Goal: Register for event/course: Sign up to attend an event or enroll in a course

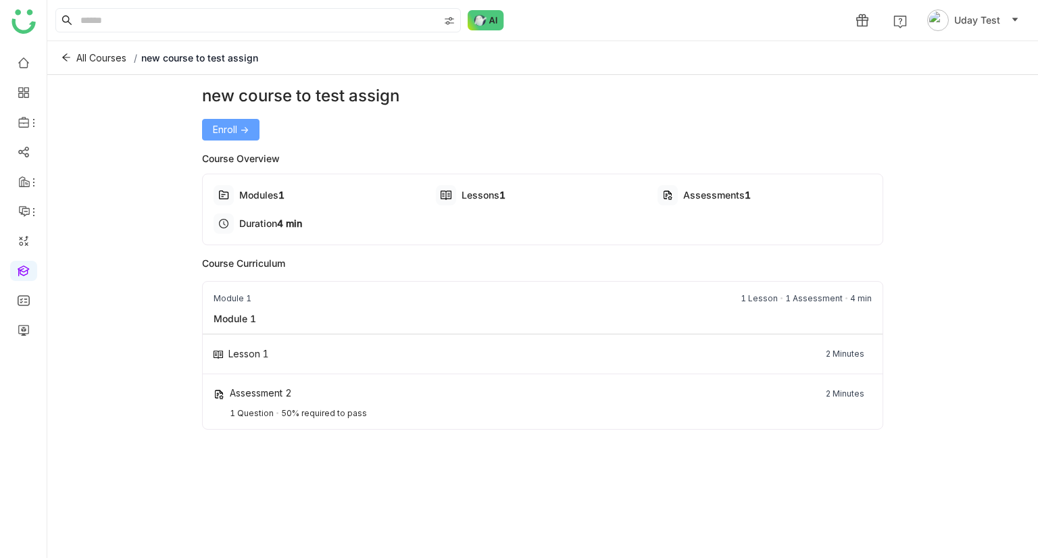
click at [208, 122] on button "Enroll ->" at bounding box center [230, 130] width 57 height 22
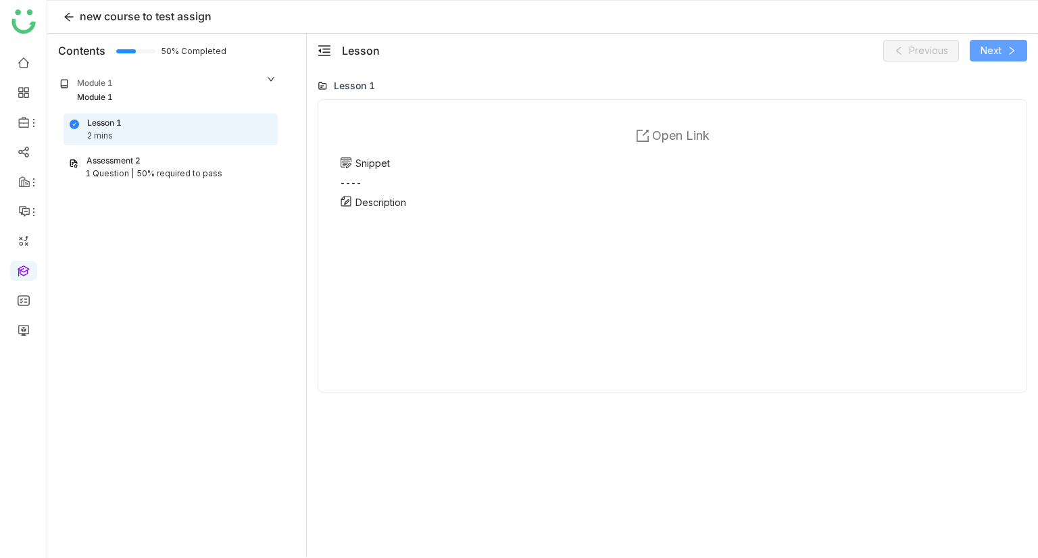
click at [1008, 52] on icon at bounding box center [1011, 50] width 9 height 9
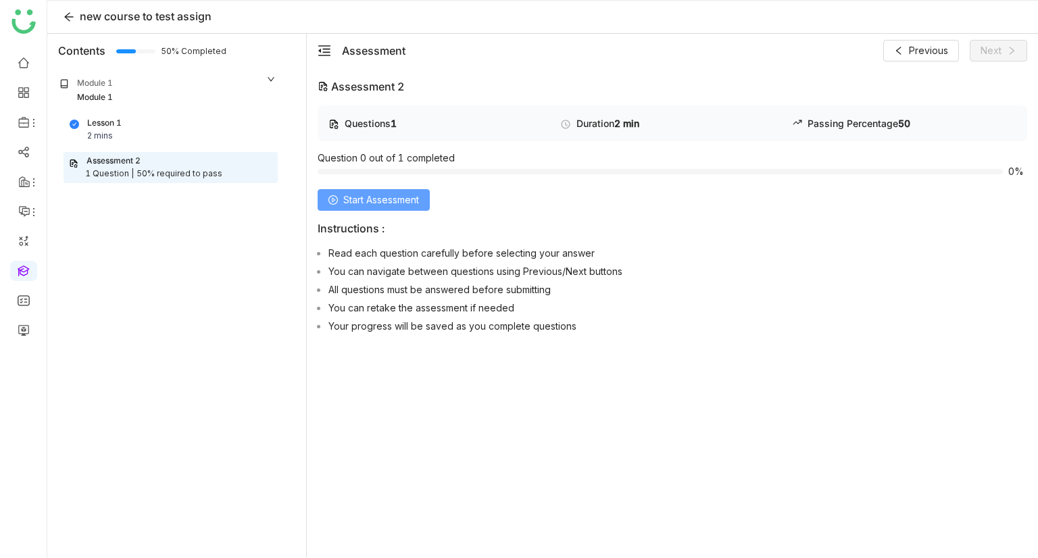
click at [393, 201] on span "Start Assessment" at bounding box center [381, 200] width 76 height 15
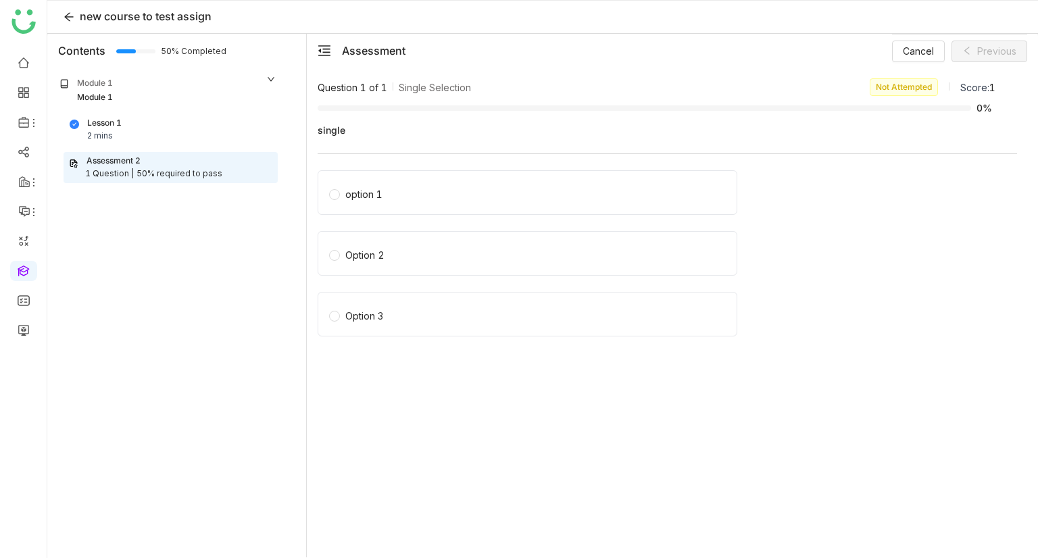
click at [103, 91] on div "Module 1" at bounding box center [95, 97] width 36 height 13
click at [124, 117] on div "Lesson 1 2 mins" at bounding box center [171, 130] width 202 height 26
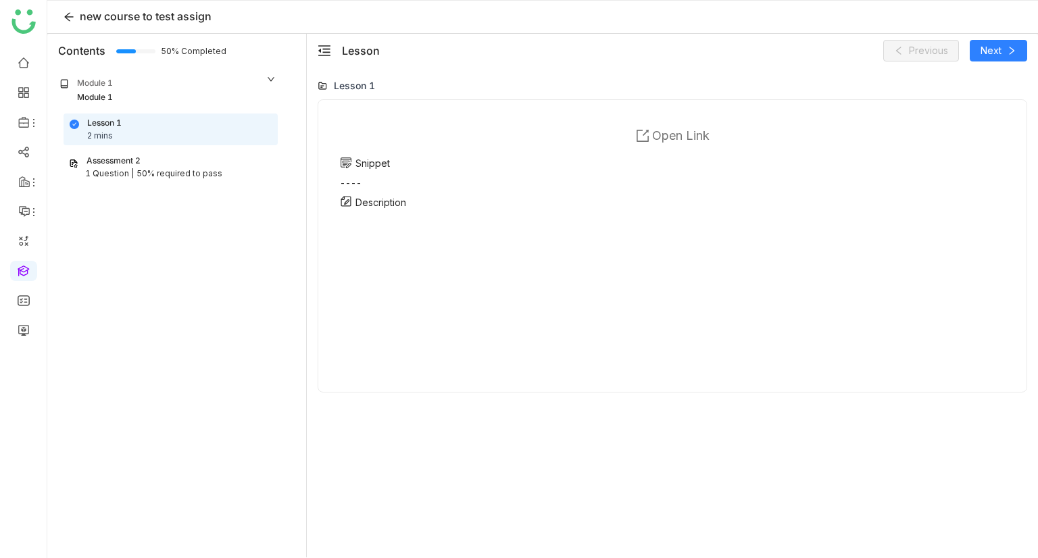
drag, startPoint x: 202, startPoint y: 152, endPoint x: 191, endPoint y: 160, distance: 14.1
click at [191, 160] on div "Assessment 2" at bounding box center [170, 161] width 203 height 13
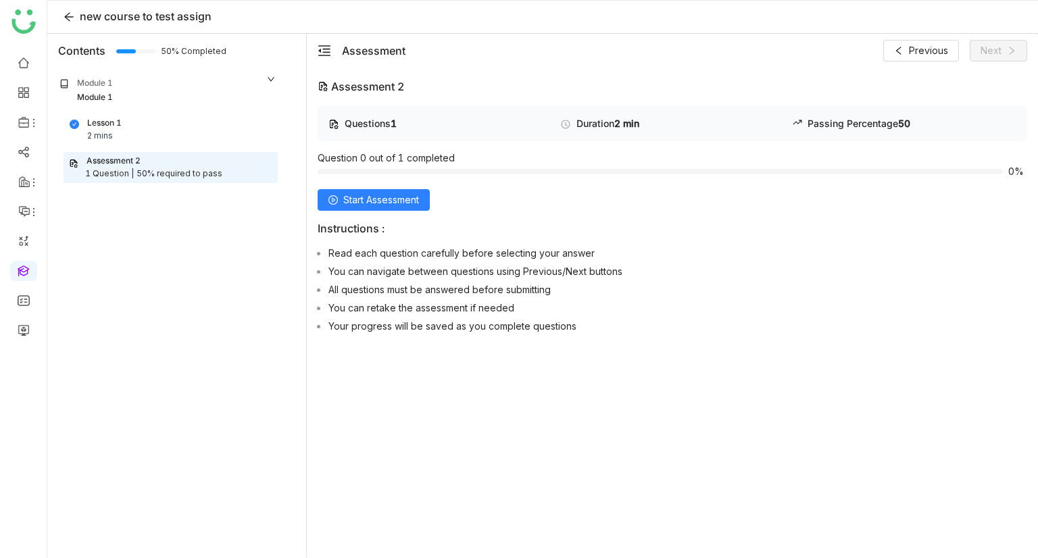
click at [191, 160] on div "Assessment 2" at bounding box center [170, 161] width 203 height 13
click at [359, 213] on div "Questions 1 Duration 2 min Passing Percentage 50 Question 0 out of 1 completed …" at bounding box center [672, 221] width 709 height 233
click at [352, 207] on button "Start Assessment" at bounding box center [374, 200] width 112 height 22
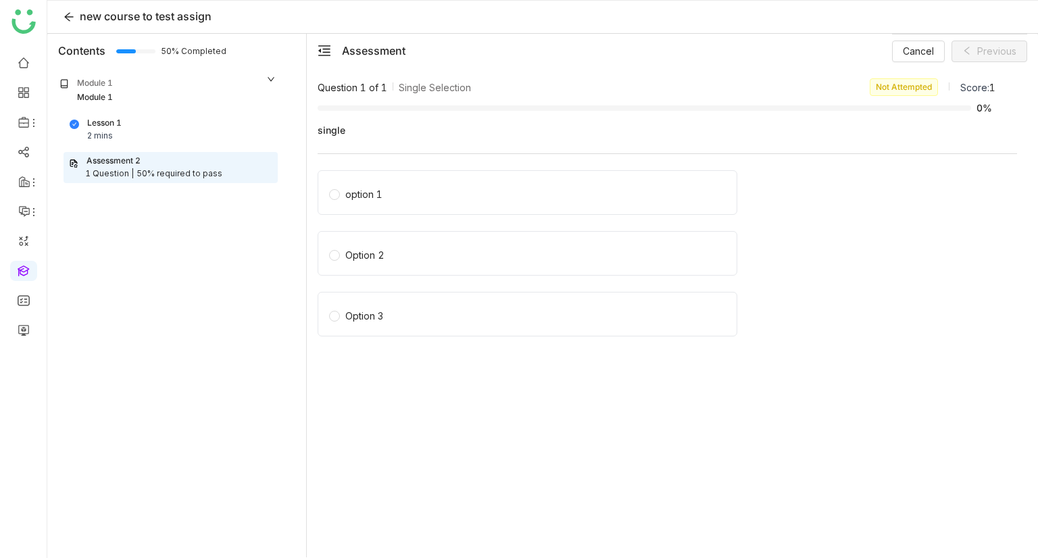
click at [352, 207] on div "option 1" at bounding box center [528, 192] width 420 height 45
click at [345, 204] on div "option 1" at bounding box center [528, 192] width 420 height 45
click at [357, 241] on div "Option 2" at bounding box center [528, 253] width 420 height 45
click at [340, 199] on span "option 1" at bounding box center [364, 192] width 48 height 19
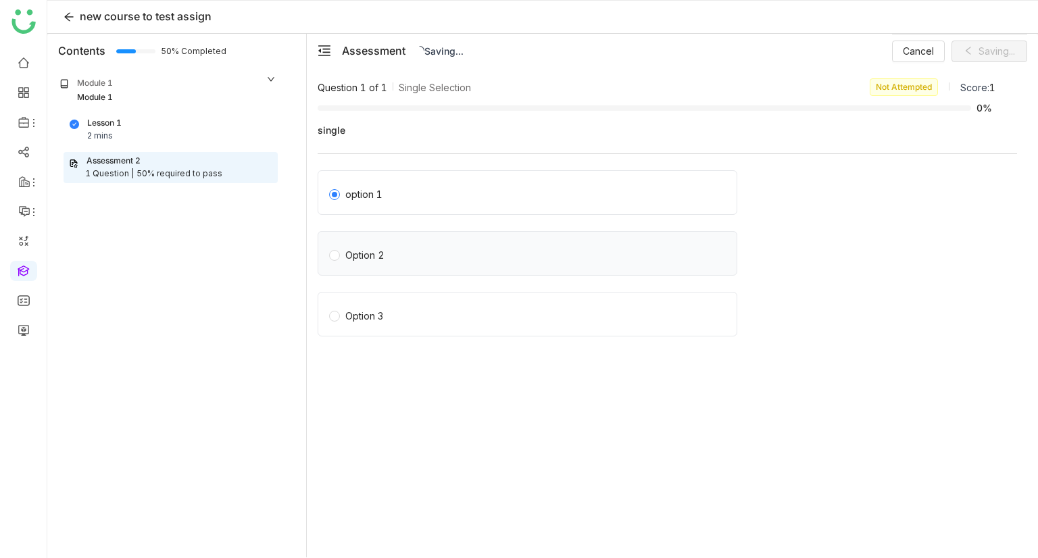
click at [355, 253] on div "Option 2" at bounding box center [364, 255] width 39 height 15
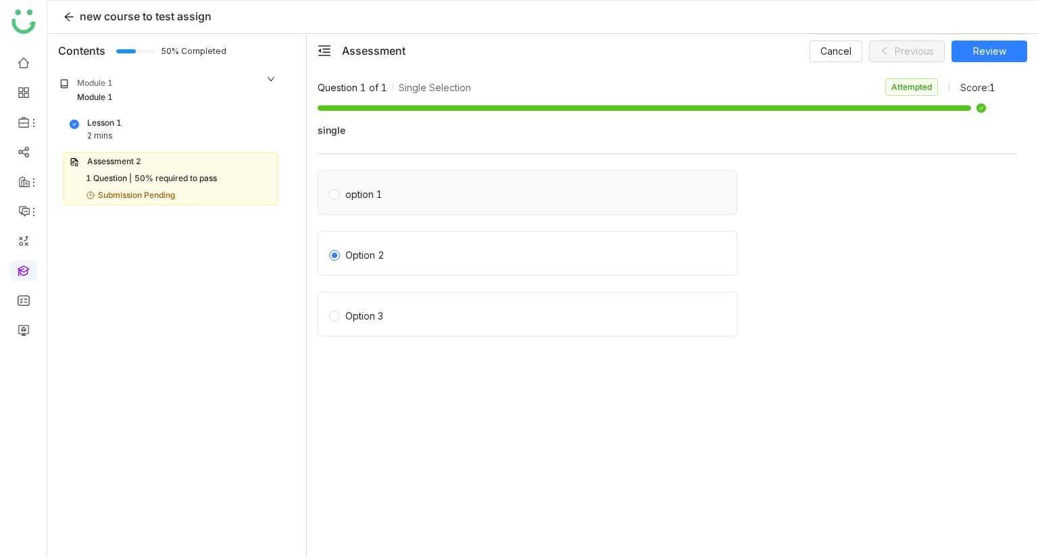
click at [331, 208] on div "option 1" at bounding box center [528, 192] width 420 height 45
click at [347, 195] on div "option 1" at bounding box center [363, 194] width 37 height 15
click at [370, 265] on div "Option 2" at bounding box center [528, 253] width 420 height 45
click at [367, 325] on div "Option 3" at bounding box center [528, 314] width 420 height 45
click at [1000, 41] on button "Review" at bounding box center [989, 52] width 76 height 22
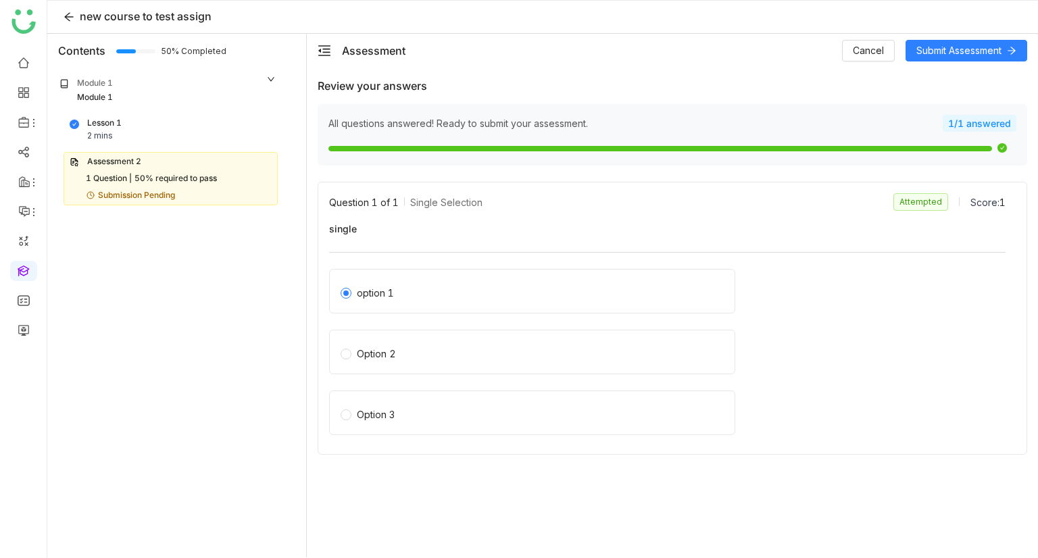
click at [838, 56] on div "Assessment Cancel Submit Assessment" at bounding box center [684, 51] width 685 height 22
click at [861, 55] on span "Cancel" at bounding box center [868, 50] width 31 height 15
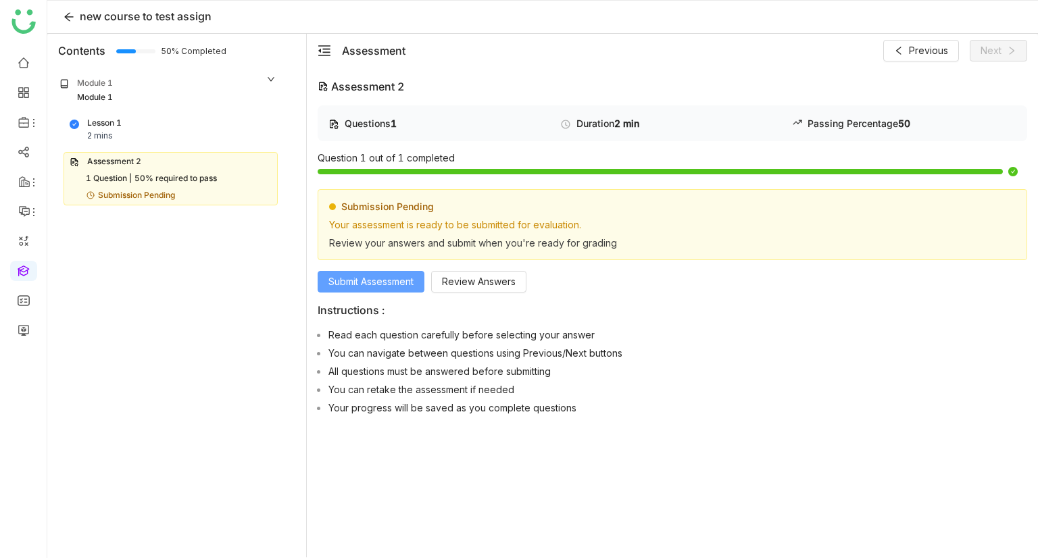
click at [423, 274] on button "Submit Assessment" at bounding box center [371, 282] width 107 height 22
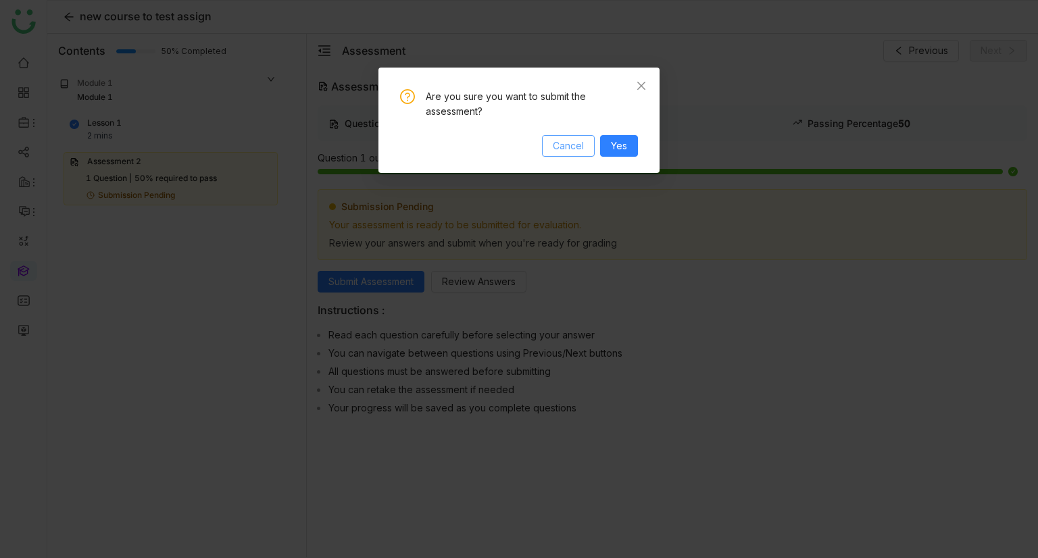
click at [576, 144] on span "Cancel" at bounding box center [568, 145] width 31 height 15
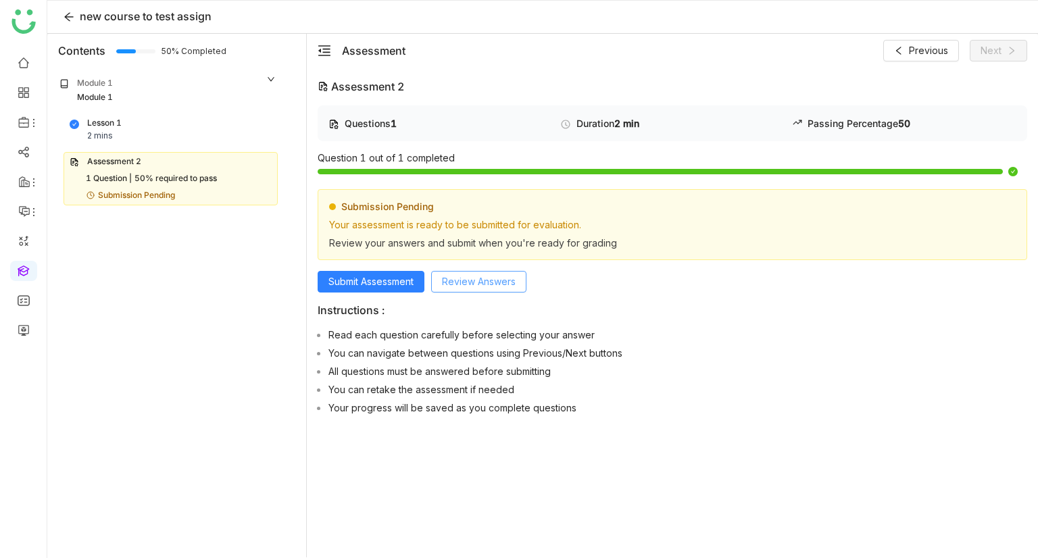
click at [500, 274] on span "Review Answers" at bounding box center [479, 281] width 74 height 15
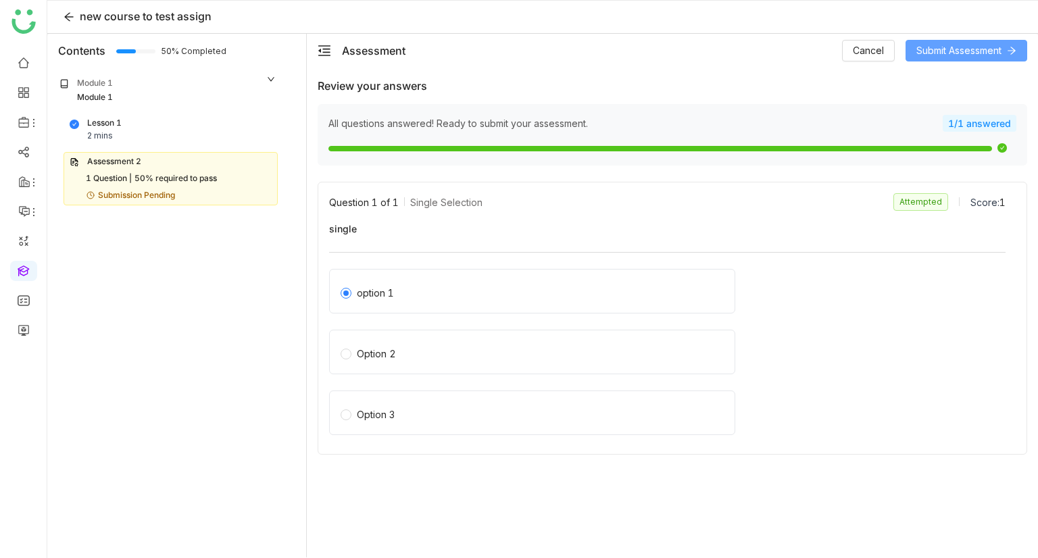
click at [959, 59] on button "Submit Assessment" at bounding box center [966, 51] width 122 height 22
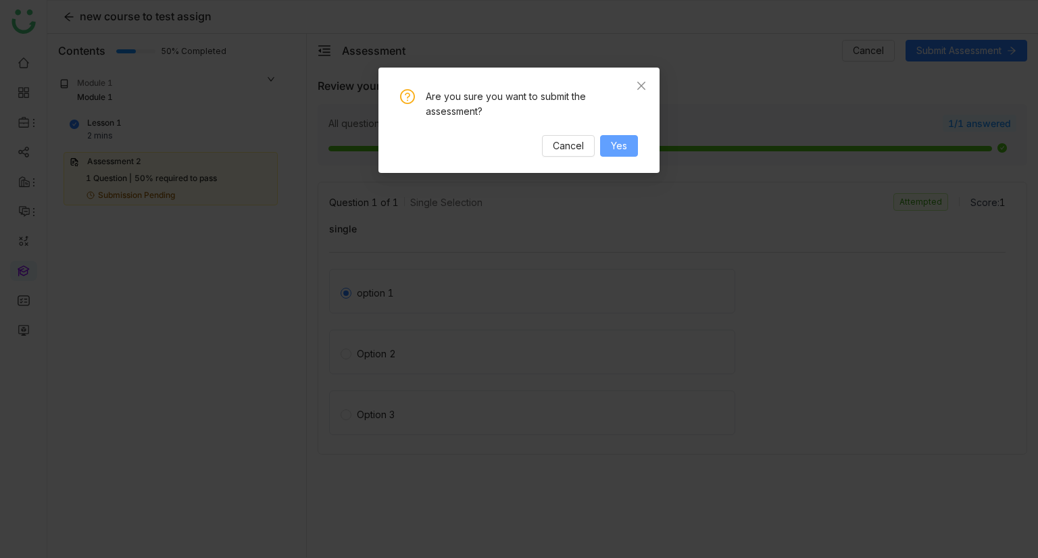
click at [598, 149] on div "Cancel Yes" at bounding box center [519, 146] width 238 height 22
click at [603, 147] on button "Yes" at bounding box center [619, 146] width 38 height 22
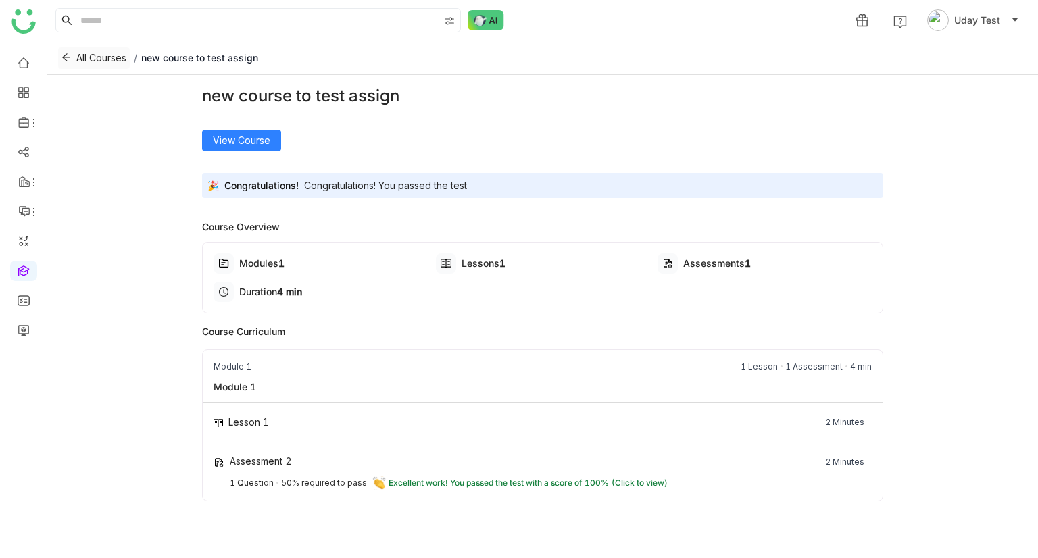
click at [63, 50] on button "All Courses" at bounding box center [94, 58] width 72 height 22
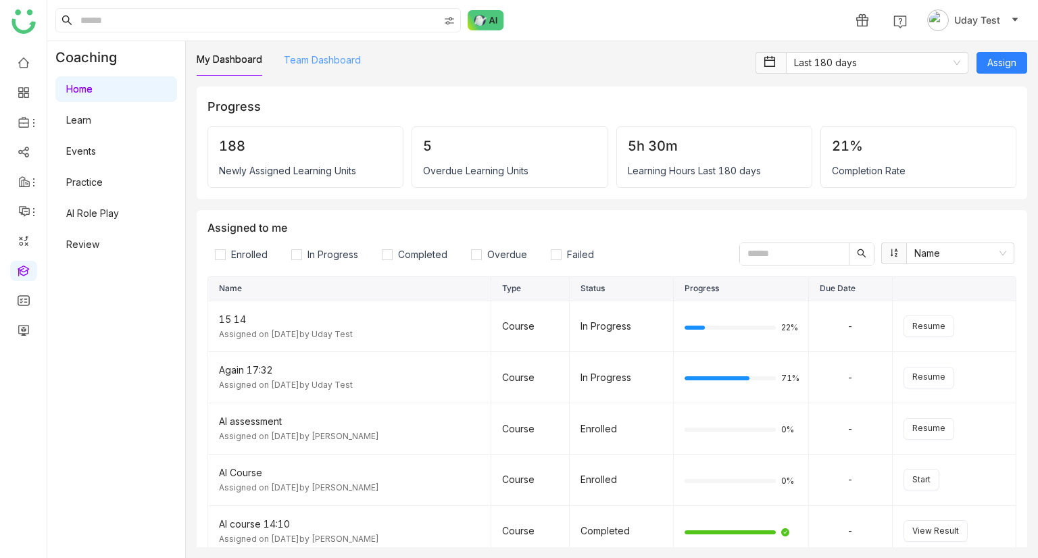
click at [309, 62] on link "Team Dashboard" at bounding box center [322, 59] width 77 height 11
